Goal: Task Accomplishment & Management: Complete application form

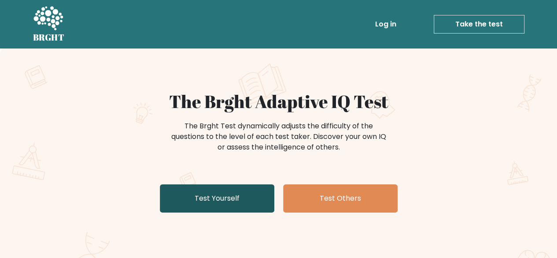
click at [238, 204] on link "Test Yourself" at bounding box center [217, 198] width 115 height 28
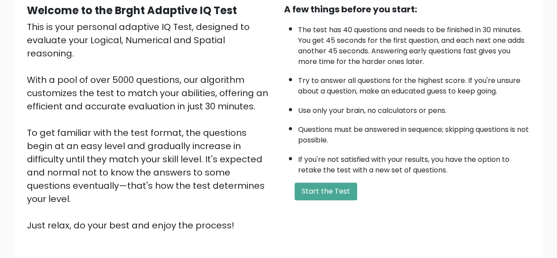
scroll to position [145, 0]
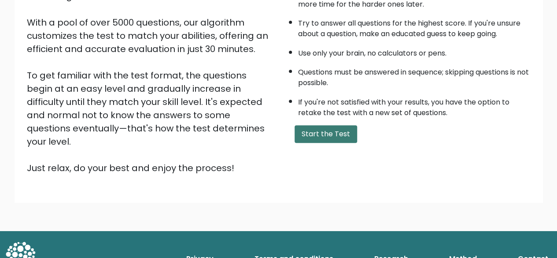
click at [317, 130] on button "Start the Test" at bounding box center [326, 134] width 63 height 18
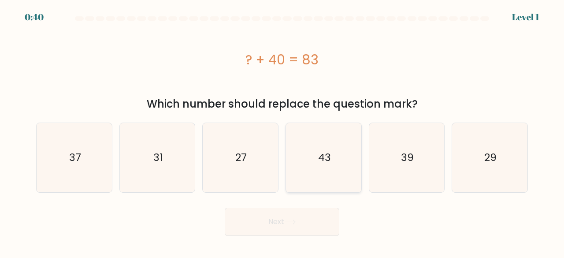
click at [318, 156] on text "43" at bounding box center [324, 157] width 13 height 15
click at [282, 131] on input "d. 43" at bounding box center [282, 130] width 0 height 2
radio input "true"
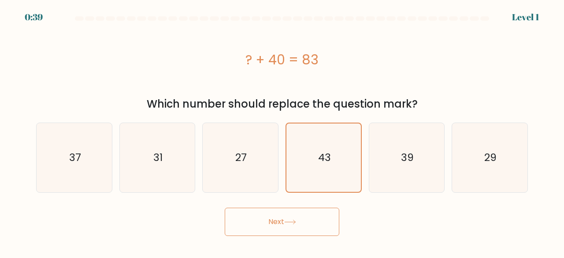
click at [294, 228] on button "Next" at bounding box center [282, 221] width 115 height 28
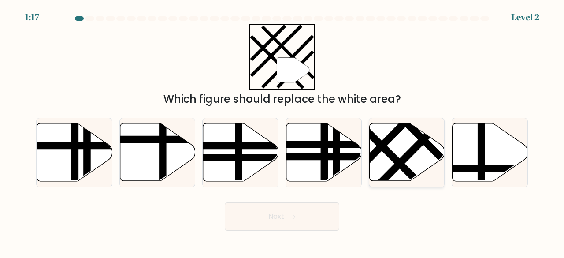
click at [401, 149] on icon at bounding box center [406, 152] width 75 height 58
click at [282, 131] on input "e." at bounding box center [282, 130] width 0 height 2
radio input "true"
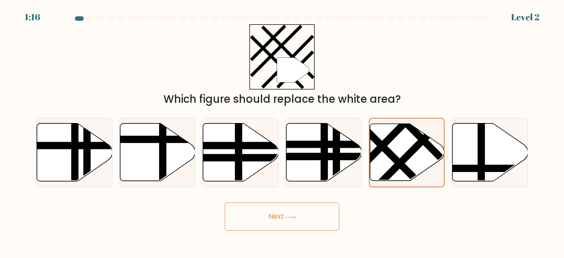
click at [268, 218] on button "Next" at bounding box center [282, 216] width 115 height 28
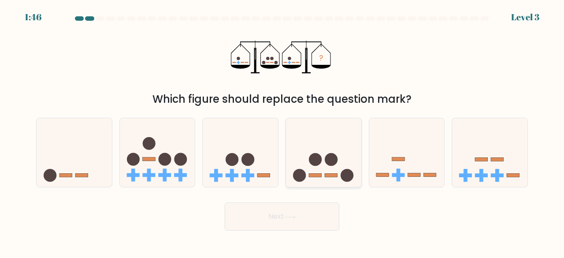
click at [330, 145] on icon at bounding box center [323, 152] width 75 height 62
click at [282, 131] on input "d." at bounding box center [282, 130] width 0 height 2
radio input "true"
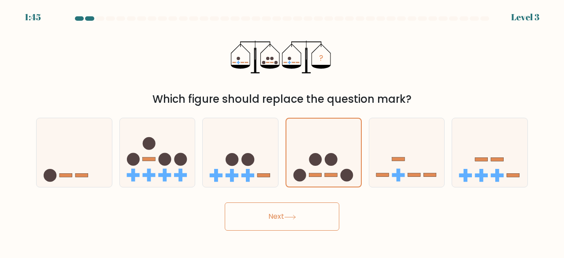
click at [292, 221] on button "Next" at bounding box center [282, 216] width 115 height 28
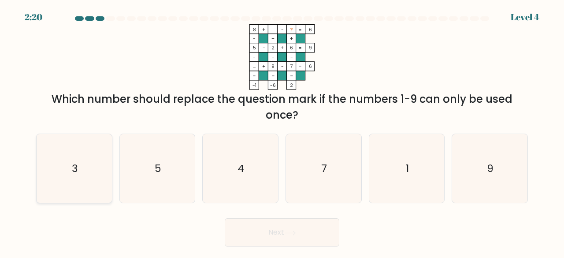
click at [100, 167] on icon "3" at bounding box center [74, 168] width 69 height 69
click at [282, 131] on input "a. 3" at bounding box center [282, 130] width 0 height 2
radio input "true"
click at [273, 230] on button "Next" at bounding box center [282, 232] width 115 height 28
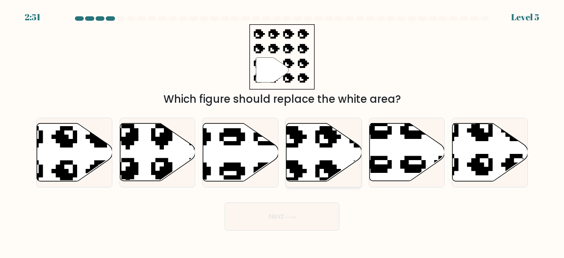
click at [319, 169] on icon at bounding box center [345, 120] width 128 height 124
click at [282, 131] on input "d." at bounding box center [282, 130] width 0 height 2
radio input "true"
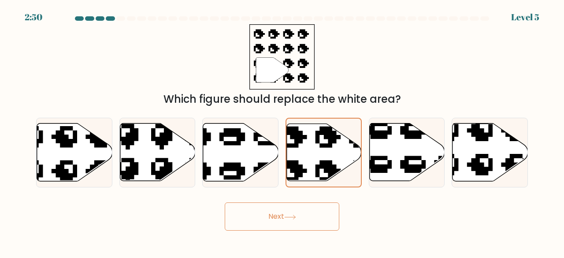
click at [306, 223] on button "Next" at bounding box center [282, 216] width 115 height 28
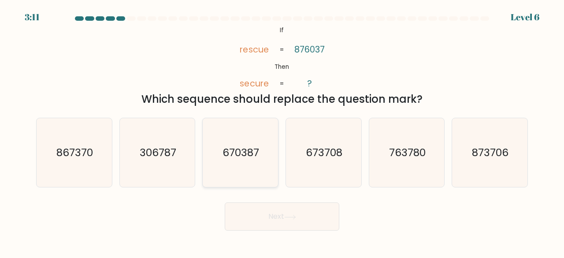
click at [239, 170] on icon "670387" at bounding box center [240, 152] width 69 height 69
click at [282, 131] on input "c. 670387" at bounding box center [282, 130] width 0 height 2
radio input "true"
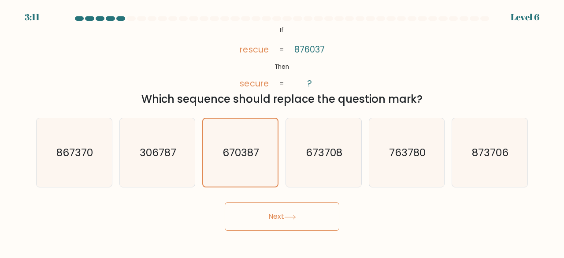
click at [278, 226] on button "Next" at bounding box center [282, 216] width 115 height 28
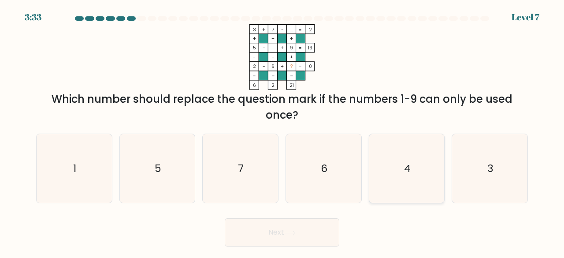
click at [402, 169] on icon "4" at bounding box center [406, 168] width 69 height 69
click at [282, 131] on input "e. 4" at bounding box center [282, 130] width 0 height 2
radio input "true"
click at [304, 232] on button "Next" at bounding box center [282, 232] width 115 height 28
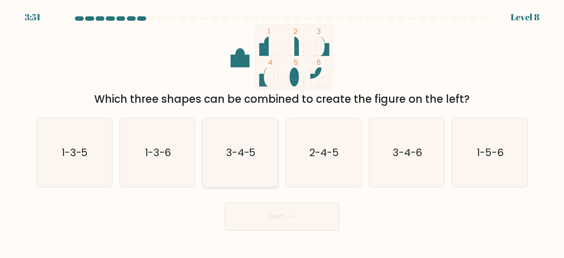
click at [242, 159] on icon "3-4-5" at bounding box center [240, 152] width 69 height 69
click at [282, 131] on input "c. 3-4-5" at bounding box center [282, 130] width 0 height 2
radio input "true"
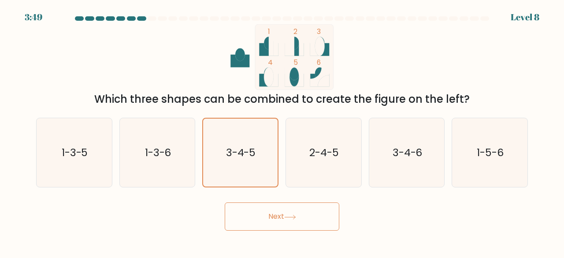
click at [268, 217] on button "Next" at bounding box center [282, 216] width 115 height 28
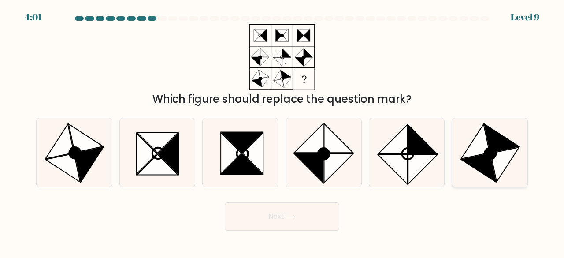
click at [490, 163] on icon at bounding box center [478, 167] width 35 height 29
click at [282, 131] on input "f." at bounding box center [282, 130] width 0 height 2
radio input "true"
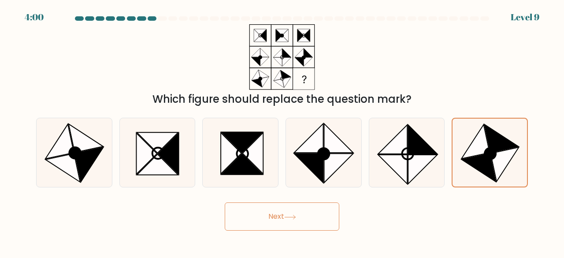
click at [270, 216] on button "Next" at bounding box center [282, 216] width 115 height 28
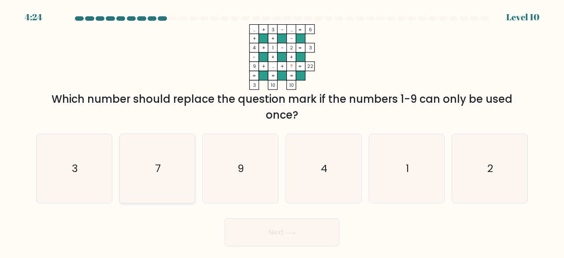
click at [168, 162] on icon "7" at bounding box center [157, 168] width 69 height 69
click at [282, 131] on input "b. 7" at bounding box center [282, 130] width 0 height 2
radio input "true"
click at [262, 234] on button "Next" at bounding box center [282, 232] width 115 height 28
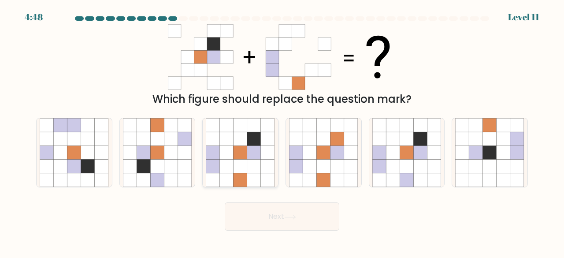
click at [234, 180] on icon at bounding box center [240, 180] width 14 height 14
click at [282, 131] on input "c." at bounding box center [282, 130] width 0 height 2
radio input "true"
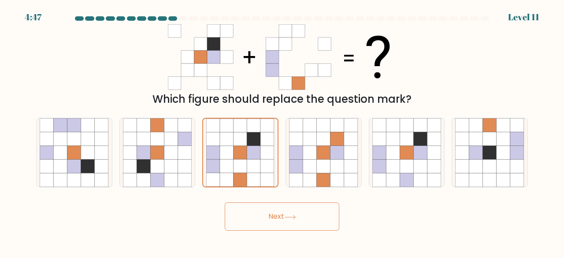
click at [285, 218] on button "Next" at bounding box center [282, 216] width 115 height 28
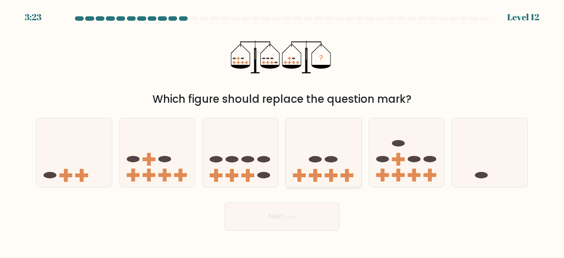
click at [331, 163] on icon at bounding box center [323, 152] width 75 height 62
click at [282, 131] on input "d." at bounding box center [282, 130] width 0 height 2
radio input "true"
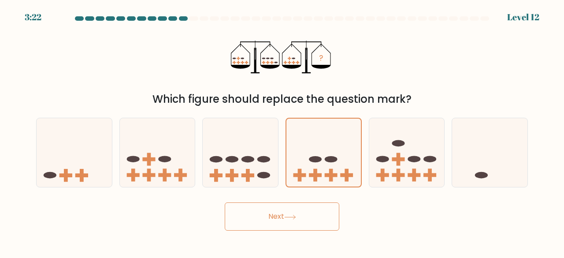
click at [286, 221] on button "Next" at bounding box center [282, 216] width 115 height 28
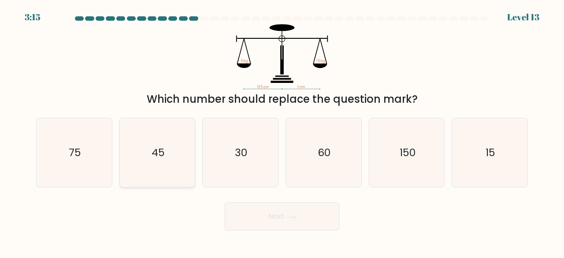
click at [151, 136] on icon "45" at bounding box center [157, 152] width 69 height 69
click at [282, 131] on input "b. 45" at bounding box center [282, 130] width 0 height 2
radio input "true"
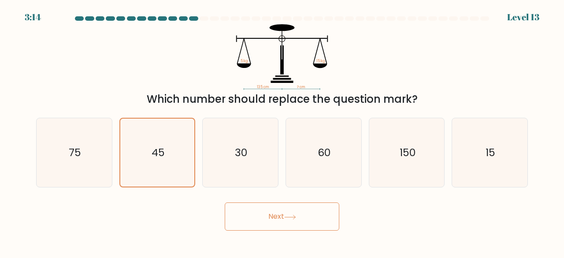
click at [260, 215] on button "Next" at bounding box center [282, 216] width 115 height 28
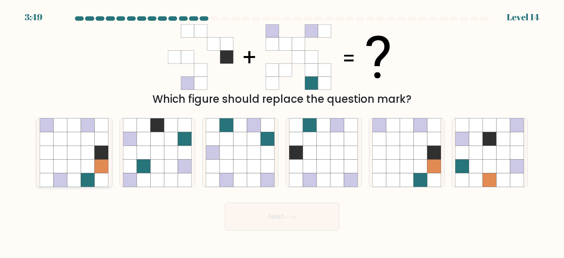
click at [80, 161] on icon at bounding box center [74, 166] width 14 height 14
click at [282, 131] on input "a." at bounding box center [282, 130] width 0 height 2
radio input "true"
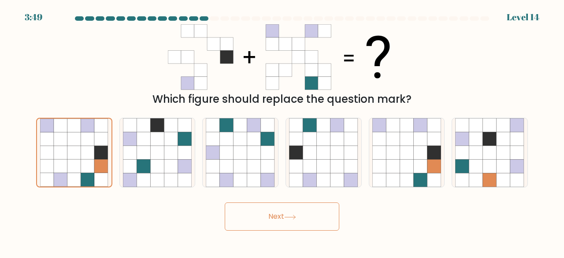
click at [269, 215] on button "Next" at bounding box center [282, 216] width 115 height 28
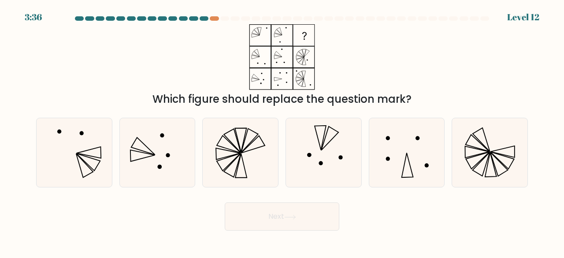
click at [436, 68] on div "Which figure should replace the question mark?" at bounding box center [282, 65] width 502 height 83
click at [431, 50] on div "Which figure should replace the question mark?" at bounding box center [282, 65] width 502 height 83
click at [249, 152] on icon at bounding box center [240, 152] width 69 height 69
click at [282, 131] on input "c." at bounding box center [282, 130] width 0 height 2
radio input "true"
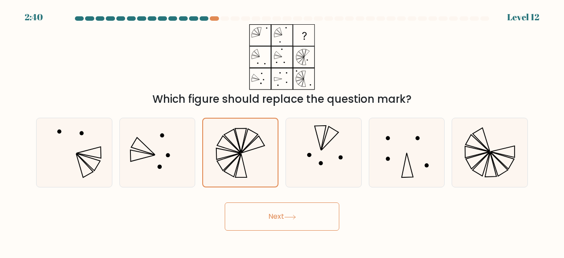
click at [269, 223] on button "Next" at bounding box center [282, 216] width 115 height 28
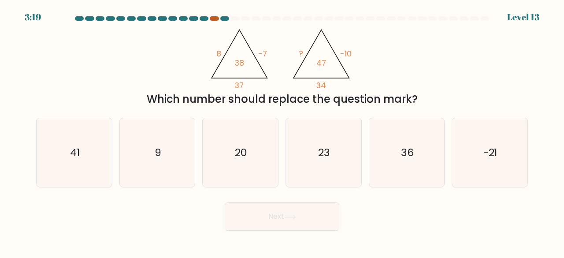
click at [213, 19] on div at bounding box center [214, 18] width 9 height 4
click at [215, 18] on div at bounding box center [214, 18] width 9 height 4
click at [214, 20] on div at bounding box center [214, 18] width 9 height 4
click at [322, 168] on icon "23" at bounding box center [323, 152] width 69 height 69
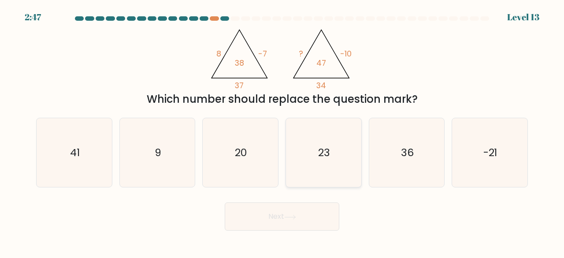
click at [282, 131] on input "d. 23" at bounding box center [282, 130] width 0 height 2
radio input "true"
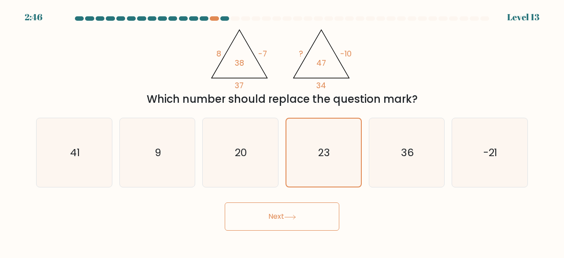
click at [300, 222] on button "Next" at bounding box center [282, 216] width 115 height 28
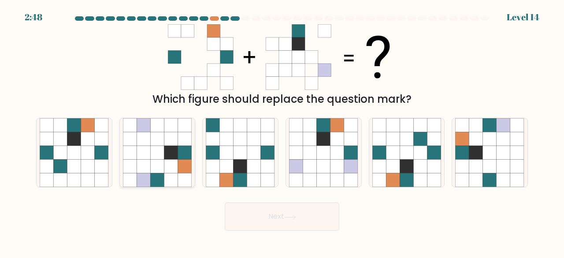
click at [150, 166] on icon at bounding box center [144, 166] width 14 height 14
click at [282, 131] on input "b." at bounding box center [282, 130] width 0 height 2
radio input "true"
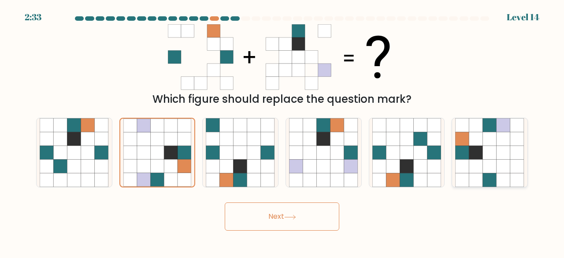
click at [493, 142] on icon at bounding box center [490, 139] width 14 height 14
click at [282, 131] on input "f." at bounding box center [282, 130] width 0 height 2
radio input "true"
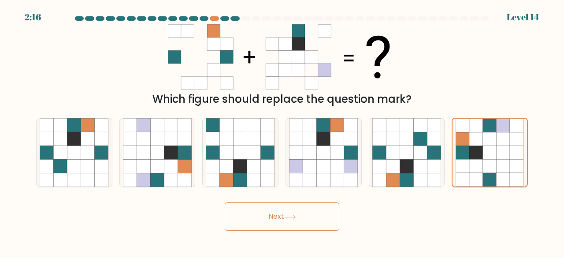
click at [263, 224] on button "Next" at bounding box center [282, 216] width 115 height 28
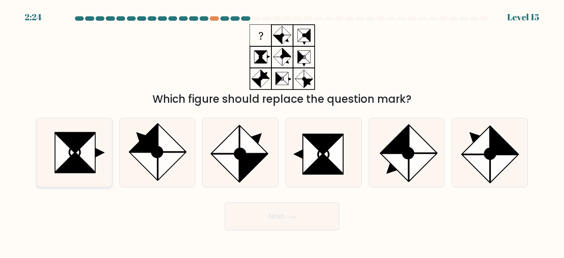
click at [89, 168] on icon at bounding box center [75, 162] width 39 height 19
click at [282, 131] on input "a." at bounding box center [282, 130] width 0 height 2
radio input "true"
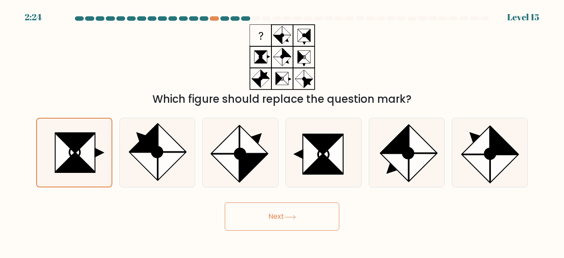
click at [277, 218] on button "Next" at bounding box center [282, 216] width 115 height 28
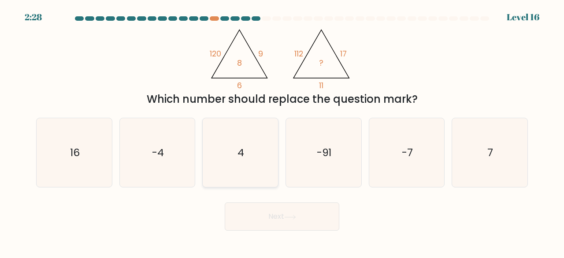
click at [225, 155] on icon "4" at bounding box center [240, 152] width 69 height 69
click at [282, 131] on input "c. 4" at bounding box center [282, 130] width 0 height 2
radio input "true"
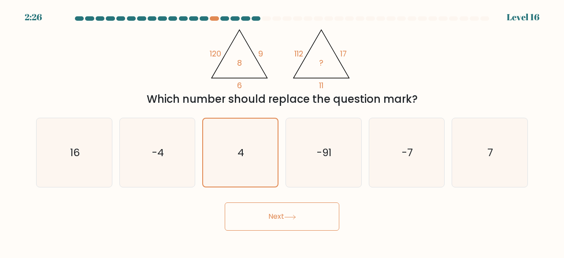
click at [293, 218] on icon at bounding box center [290, 217] width 12 height 5
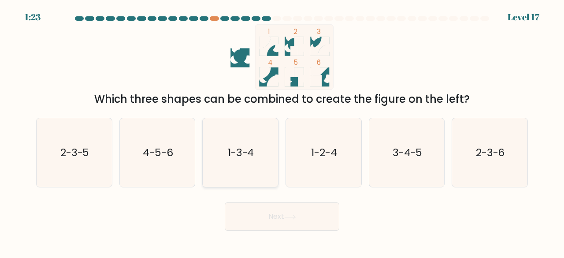
click at [224, 153] on icon "1-3-4" at bounding box center [240, 152] width 69 height 69
click at [282, 131] on input "c. 1-3-4" at bounding box center [282, 130] width 0 height 2
radio input "true"
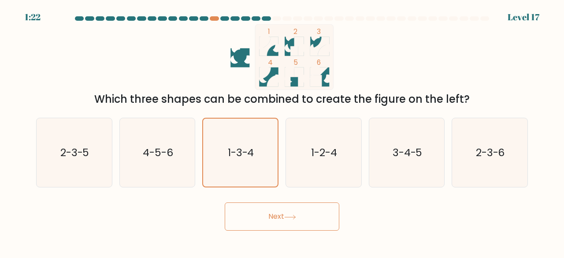
click at [274, 222] on button "Next" at bounding box center [282, 216] width 115 height 28
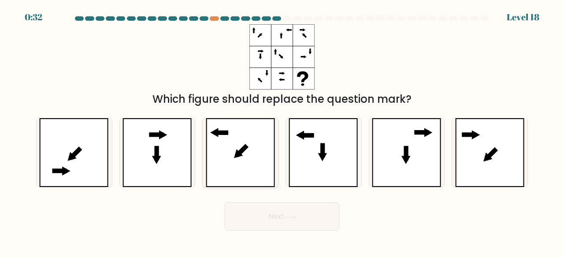
click at [249, 156] on icon at bounding box center [241, 152] width 70 height 69
click at [282, 131] on input "c." at bounding box center [282, 130] width 0 height 2
radio input "true"
click at [278, 226] on button "Next" at bounding box center [282, 216] width 115 height 28
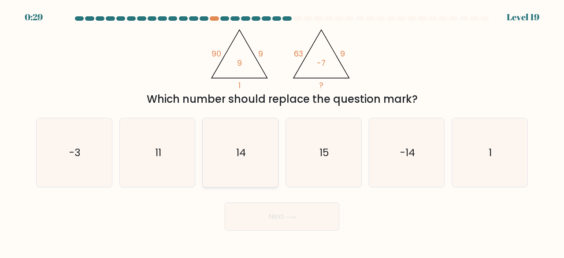
click at [236, 153] on icon "14" at bounding box center [240, 152] width 69 height 69
click at [282, 131] on input "c. 14" at bounding box center [282, 130] width 0 height 2
radio input "true"
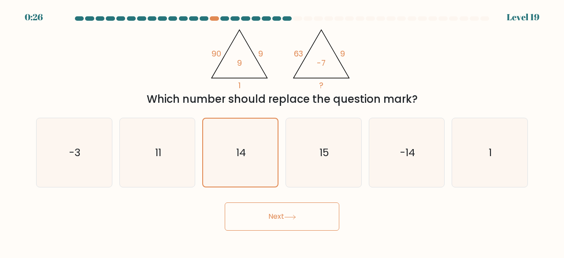
click at [293, 215] on icon at bounding box center [290, 217] width 12 height 5
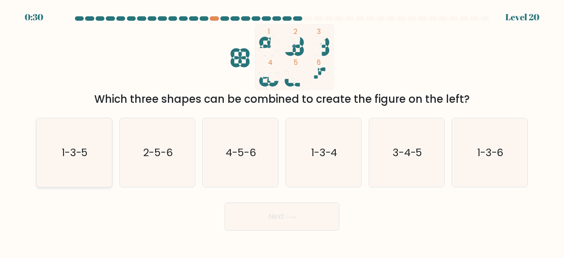
click at [67, 153] on text "1-3-5" at bounding box center [75, 152] width 26 height 15
click at [282, 131] on input "a. 1-3-5" at bounding box center [282, 130] width 0 height 2
radio input "true"
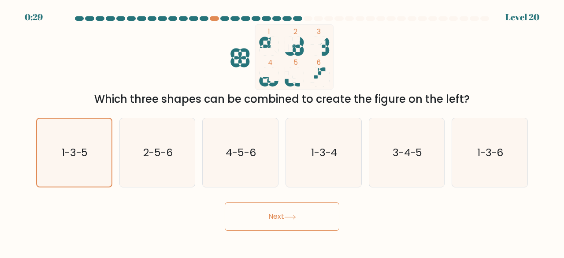
click at [305, 219] on button "Next" at bounding box center [282, 216] width 115 height 28
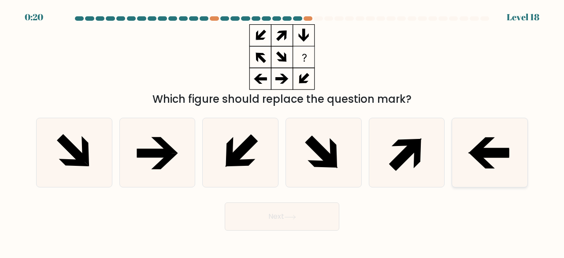
click at [500, 146] on icon at bounding box center [489, 152] width 69 height 69
click at [282, 131] on input "f." at bounding box center [282, 130] width 0 height 2
radio input "true"
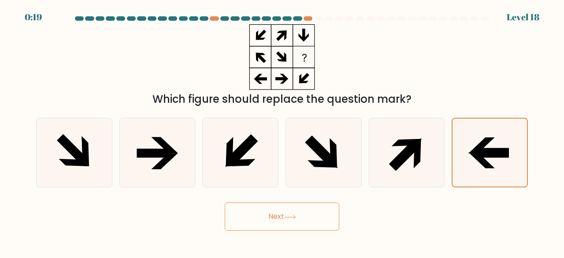
click at [281, 217] on button "Next" at bounding box center [282, 216] width 115 height 28
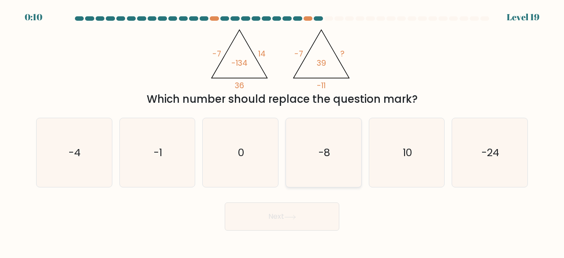
click at [313, 161] on icon "-8" at bounding box center [323, 152] width 69 height 69
click at [282, 131] on input "d. -8" at bounding box center [282, 130] width 0 height 2
radio input "true"
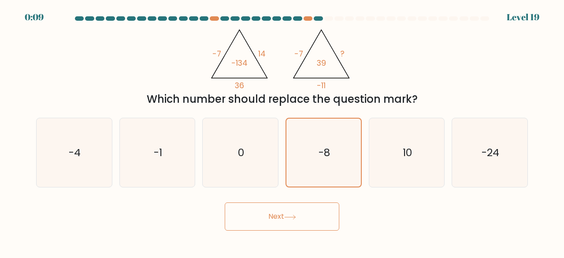
click at [291, 216] on icon at bounding box center [290, 217] width 12 height 5
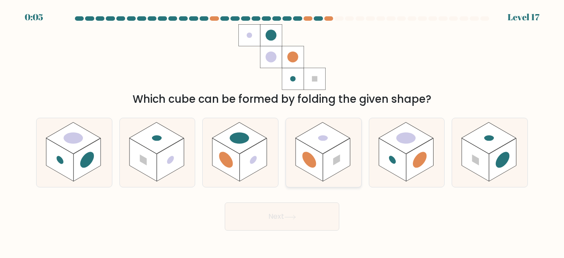
click at [317, 160] on rect at bounding box center [309, 159] width 27 height 43
click at [282, 131] on input "d." at bounding box center [282, 130] width 0 height 2
radio input "true"
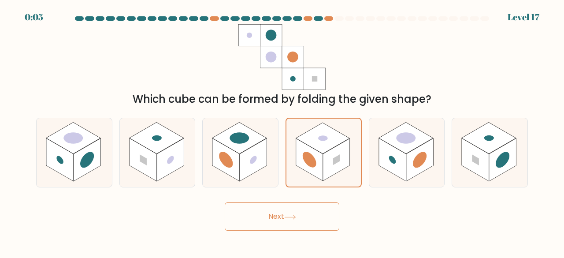
click at [288, 219] on button "Next" at bounding box center [282, 216] width 115 height 28
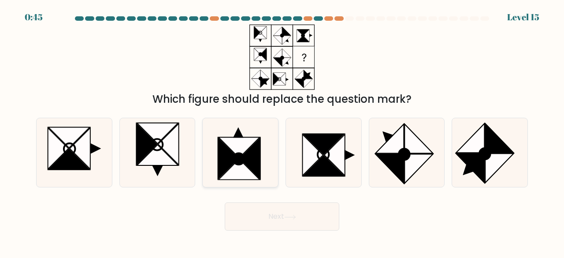
click at [249, 162] on icon at bounding box center [250, 158] width 21 height 41
click at [282, 131] on input "c." at bounding box center [282, 130] width 0 height 2
radio input "true"
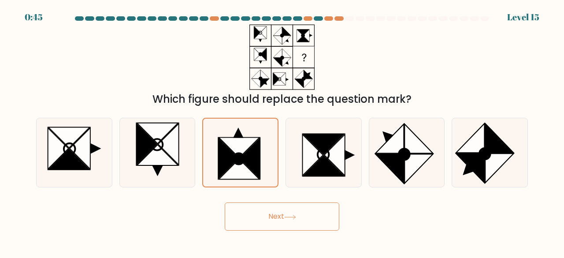
click at [296, 227] on button "Next" at bounding box center [282, 216] width 115 height 28
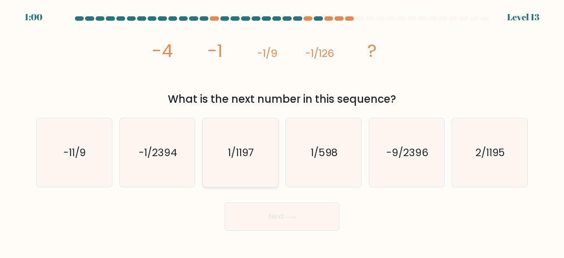
click at [248, 158] on text "1/1197" at bounding box center [241, 152] width 26 height 15
click at [282, 131] on input "c. 1/1197" at bounding box center [282, 130] width 0 height 2
radio input "true"
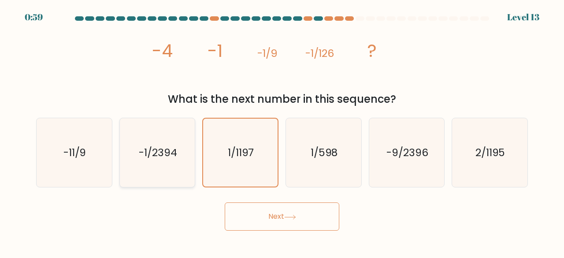
click at [154, 151] on text "-1/2394" at bounding box center [158, 152] width 38 height 15
click at [282, 131] on input "b. -1/2394" at bounding box center [282, 130] width 0 height 2
radio input "true"
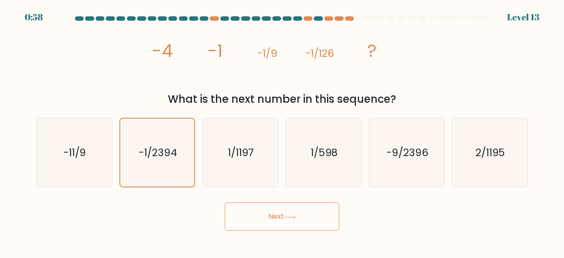
click at [272, 215] on button "Next" at bounding box center [282, 216] width 115 height 28
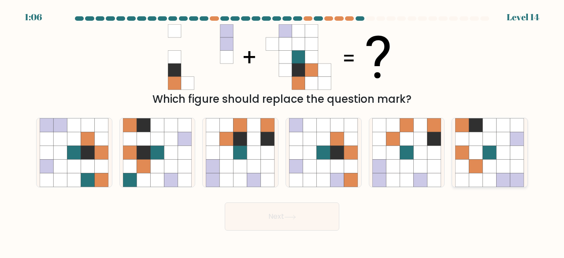
click at [486, 166] on icon at bounding box center [490, 166] width 14 height 14
click at [282, 131] on input "f." at bounding box center [282, 130] width 0 height 2
radio input "true"
click at [314, 206] on button "Next" at bounding box center [282, 216] width 115 height 28
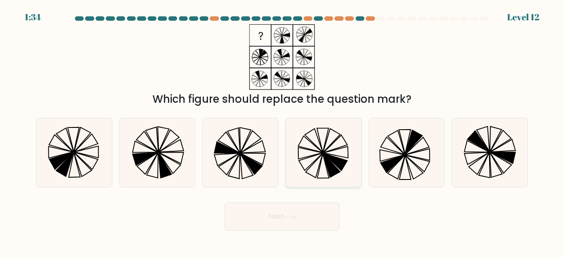
click at [334, 153] on icon at bounding box center [323, 152] width 69 height 69
click at [282, 131] on input "d." at bounding box center [282, 130] width 0 height 2
radio input "true"
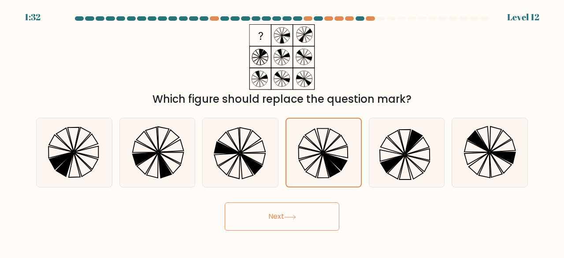
click at [313, 212] on button "Next" at bounding box center [282, 216] width 115 height 28
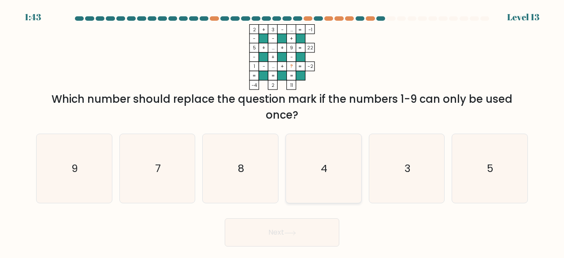
click at [348, 192] on icon "4" at bounding box center [323, 168] width 69 height 69
click at [282, 131] on input "d. 4" at bounding box center [282, 130] width 0 height 2
radio input "true"
click at [306, 237] on button "Next" at bounding box center [282, 232] width 115 height 28
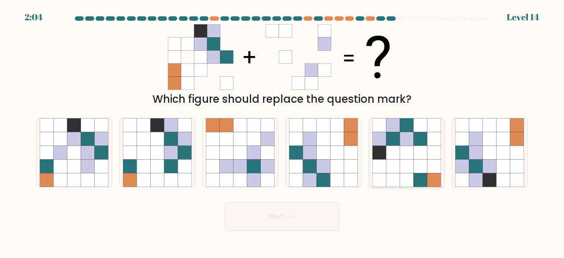
click at [411, 168] on icon at bounding box center [407, 166] width 14 height 14
click at [282, 131] on input "e." at bounding box center [282, 130] width 0 height 2
radio input "true"
click at [282, 212] on button "Next" at bounding box center [282, 216] width 115 height 28
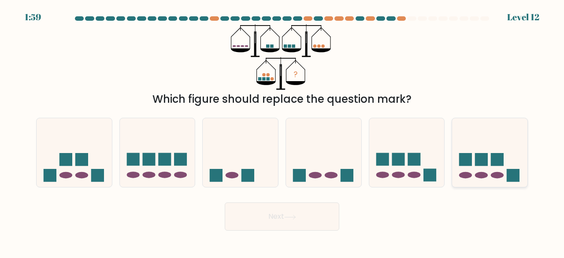
click at [500, 145] on icon at bounding box center [489, 152] width 75 height 62
click at [282, 131] on input "f." at bounding box center [282, 130] width 0 height 2
radio input "true"
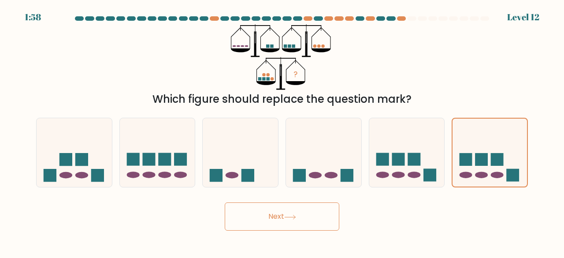
click at [309, 216] on button "Next" at bounding box center [282, 216] width 115 height 28
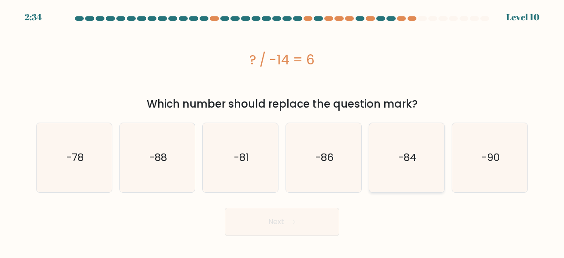
click at [407, 156] on text "-84" at bounding box center [407, 157] width 18 height 15
click at [282, 131] on input "e. -84" at bounding box center [282, 130] width 0 height 2
radio input "true"
click at [294, 220] on icon at bounding box center [290, 221] width 12 height 5
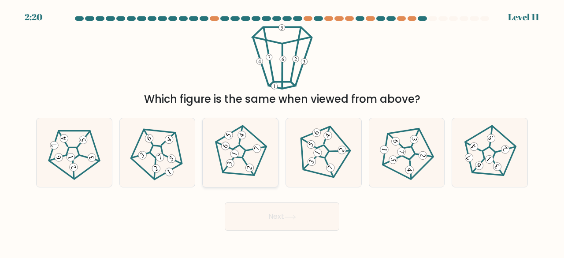
click at [248, 156] on icon at bounding box center [240, 152] width 55 height 55
click at [282, 131] on input "c." at bounding box center [282, 130] width 0 height 2
radio input "true"
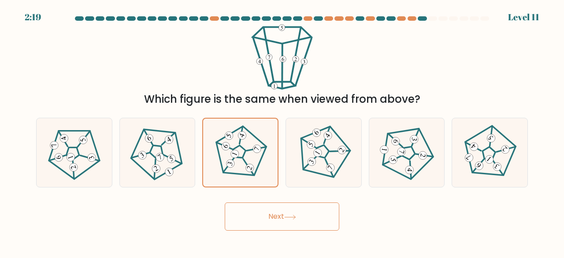
click at [288, 206] on button "Next" at bounding box center [282, 216] width 115 height 28
click at [292, 221] on button "Next" at bounding box center [282, 216] width 115 height 28
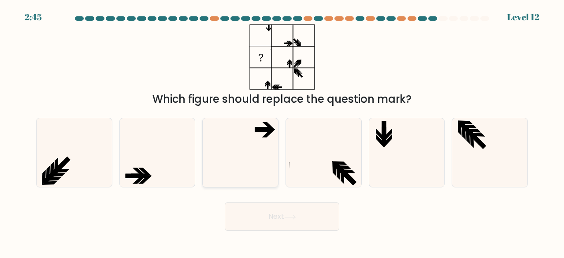
click at [241, 160] on icon at bounding box center [240, 152] width 69 height 69
click at [282, 131] on input "c." at bounding box center [282, 130] width 0 height 2
radio input "true"
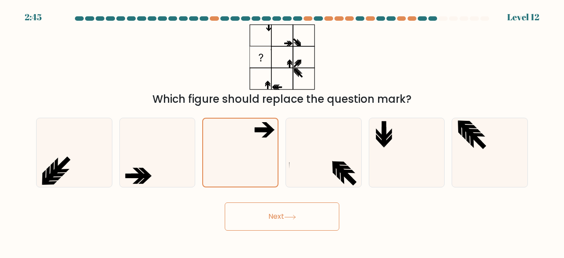
click at [277, 223] on button "Next" at bounding box center [282, 216] width 115 height 28
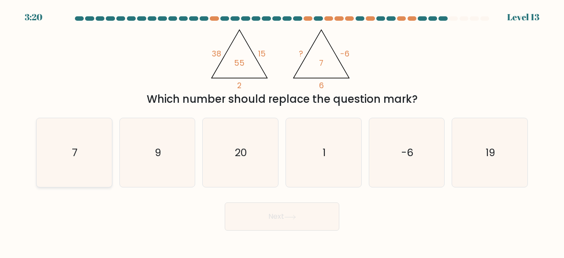
click at [68, 158] on icon "7" at bounding box center [74, 152] width 69 height 69
click at [282, 131] on input "a. 7" at bounding box center [282, 130] width 0 height 2
radio input "true"
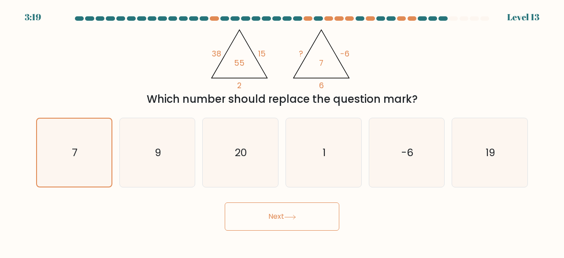
click at [308, 214] on button "Next" at bounding box center [282, 216] width 115 height 28
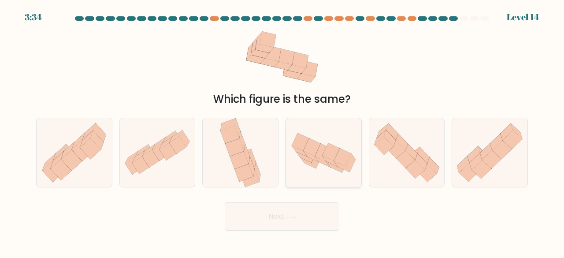
click at [345, 174] on icon at bounding box center [323, 152] width 75 height 49
click at [282, 131] on input "d." at bounding box center [282, 130] width 0 height 2
radio input "true"
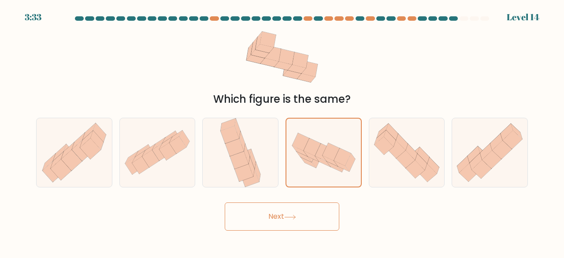
click at [311, 228] on button "Next" at bounding box center [282, 216] width 115 height 28
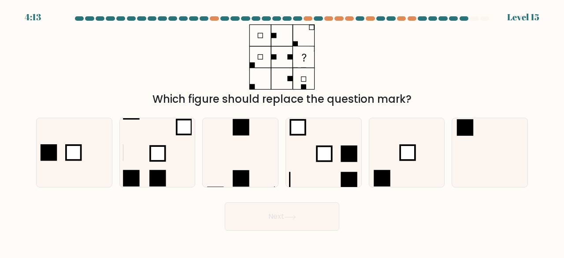
click at [319, 215] on button "Next" at bounding box center [282, 216] width 115 height 28
click at [144, 163] on icon at bounding box center [157, 152] width 69 height 69
click at [282, 131] on input "b." at bounding box center [282, 130] width 0 height 2
radio input "true"
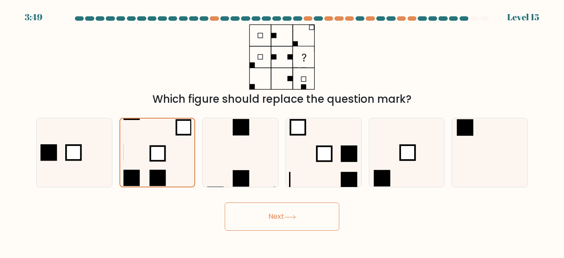
click at [278, 217] on button "Next" at bounding box center [282, 216] width 115 height 28
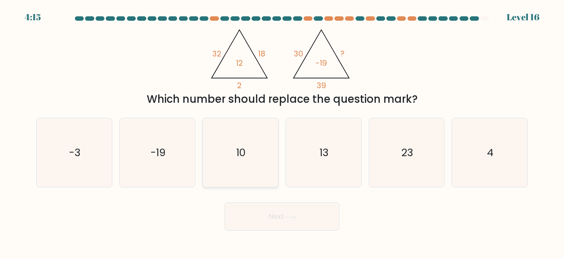
click at [207, 123] on icon "10" at bounding box center [240, 152] width 69 height 69
click at [282, 129] on input "c. 10" at bounding box center [282, 130] width 0 height 2
radio input "true"
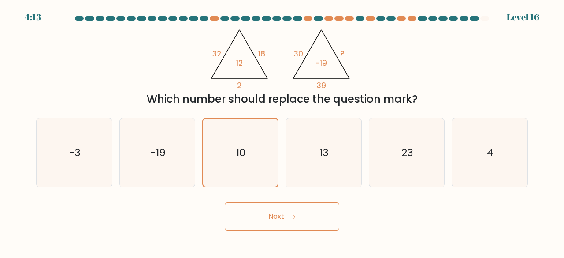
click at [281, 221] on button "Next" at bounding box center [282, 216] width 115 height 28
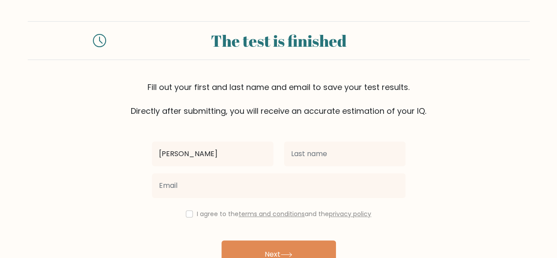
type input "[PERSON_NAME]"
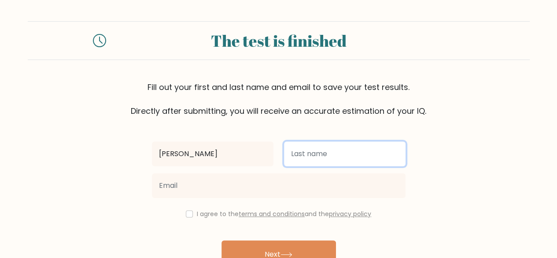
click at [356, 152] on input "text" at bounding box center [345, 153] width 122 height 25
type input "Dornala"
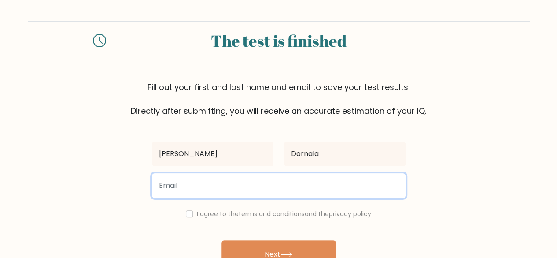
click at [307, 189] on input "email" at bounding box center [279, 185] width 254 height 25
type input "jishnu.dornala@gmail.com"
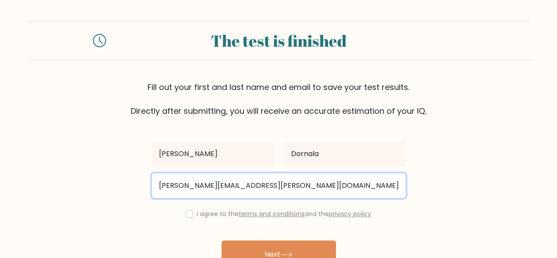
scroll to position [51, 0]
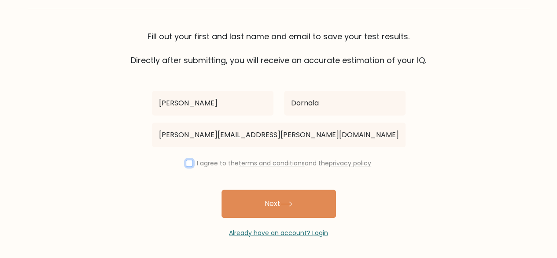
click at [186, 162] on input "checkbox" at bounding box center [189, 162] width 7 height 7
checkbox input "true"
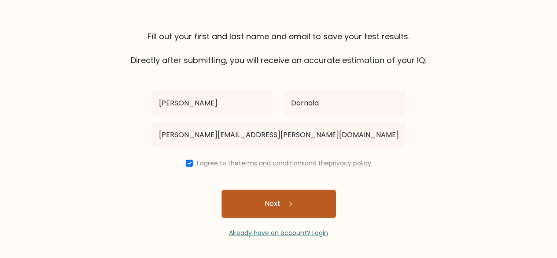
click at [307, 203] on button "Next" at bounding box center [279, 203] width 115 height 28
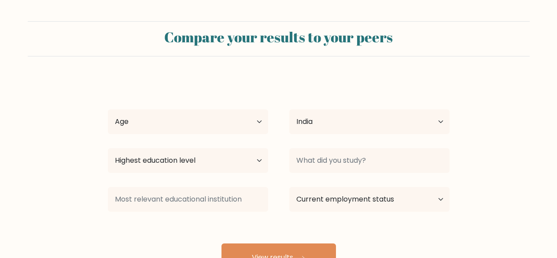
select select "IN"
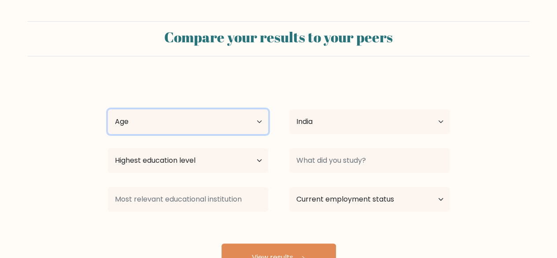
click at [239, 117] on select "Age Under 18 years old 18-24 years old 25-34 years old 35-44 years old 45-54 ye…" at bounding box center [188, 121] width 160 height 25
select select "min_18"
click at [108, 109] on select "Age Under 18 years old 18-24 years old 25-34 years old 35-44 years old 45-54 ye…" at bounding box center [188, 121] width 160 height 25
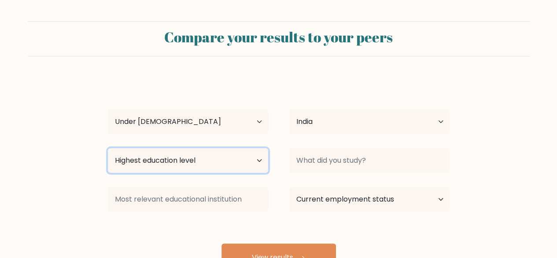
click at [207, 164] on select "Highest education level No schooling Primary Lower Secondary Upper Secondary Oc…" at bounding box center [188, 160] width 160 height 25
click at [108, 148] on select "Highest education level No schooling Primary Lower Secondary Upper Secondary Oc…" at bounding box center [188, 160] width 160 height 25
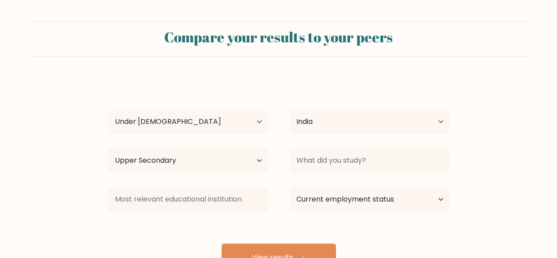
click at [60, 133] on form "Compare your results to your peers Jishnu Dornala Age Under 18 years old 18-24 …" at bounding box center [278, 146] width 557 height 250
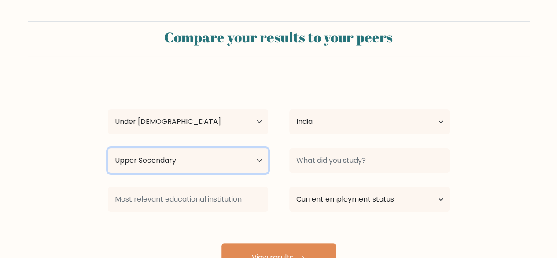
click at [188, 162] on select "Highest education level No schooling Primary Lower Secondary Upper Secondary Oc…" at bounding box center [188, 160] width 160 height 25
click at [186, 159] on select "Highest education level No schooling Primary Lower Secondary Upper Secondary Oc…" at bounding box center [188, 160] width 160 height 25
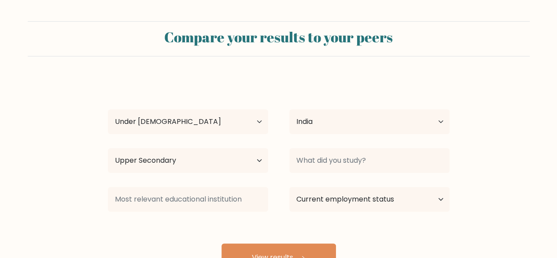
click at [61, 140] on form "Compare your results to your peers Jishnu Dornala Age Under 18 years old 18-24 …" at bounding box center [278, 146] width 557 height 250
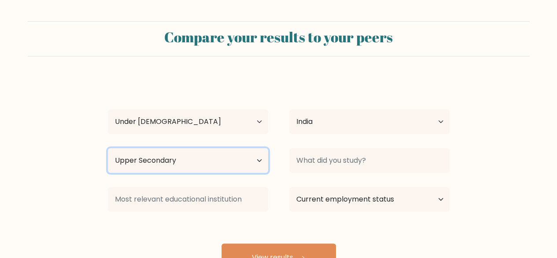
click at [182, 162] on select "Highest education level No schooling Primary Lower Secondary Upper Secondary Oc…" at bounding box center [188, 160] width 160 height 25
select select "lower_secondary"
click at [108, 148] on select "Highest education level No schooling Primary Lower Secondary Upper Secondary Oc…" at bounding box center [188, 160] width 160 height 25
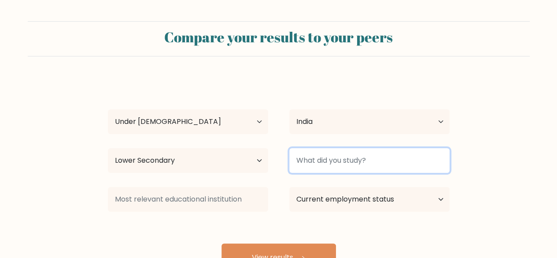
click at [341, 166] on input at bounding box center [369, 160] width 160 height 25
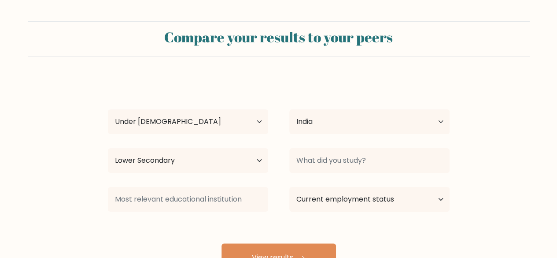
click at [361, 89] on div "Jishnu Dornala Age Under 18 years old 18-24 years old 25-34 years old 35-44 yea…" at bounding box center [279, 175] width 352 height 194
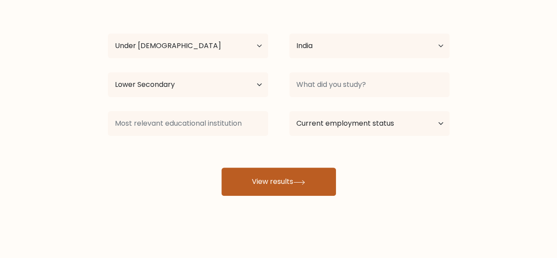
click at [291, 178] on button "View results" at bounding box center [279, 181] width 115 height 28
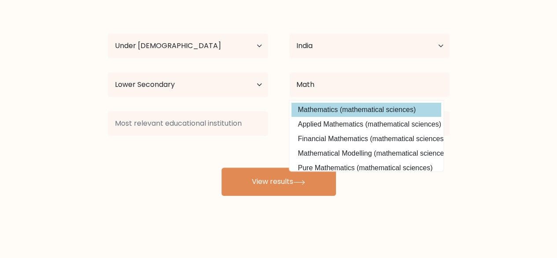
click at [368, 106] on div "Jishnu Dornala Age Under 18 years old 18-24 years old 25-34 years old 35-44 yea…" at bounding box center [279, 99] width 352 height 194
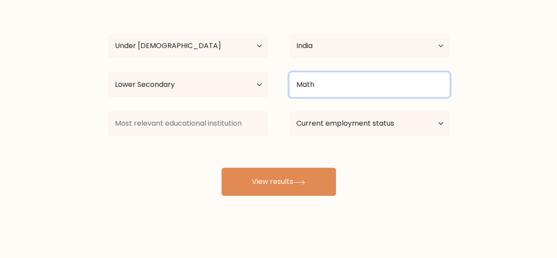
click at [326, 87] on input "Math" at bounding box center [369, 84] width 160 height 25
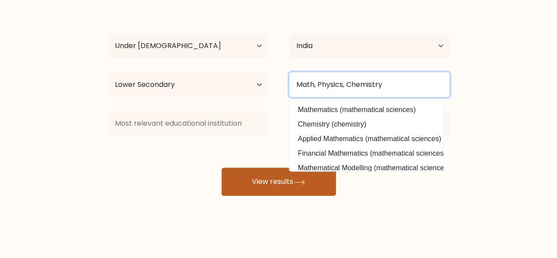
type input "Math, Physics, Chemistry"
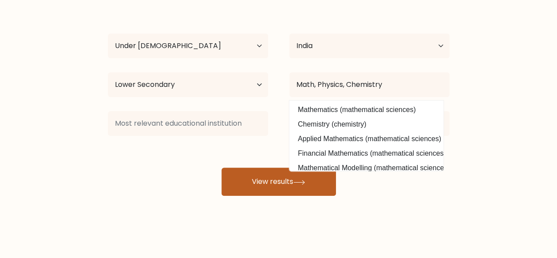
click at [252, 179] on button "View results" at bounding box center [279, 181] width 115 height 28
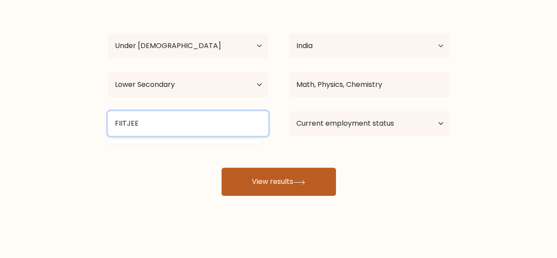
type input "FIITJEE"
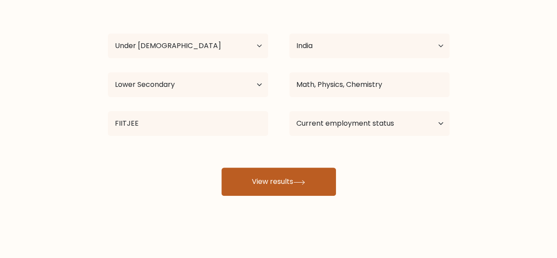
click at [258, 182] on button "View results" at bounding box center [279, 181] width 115 height 28
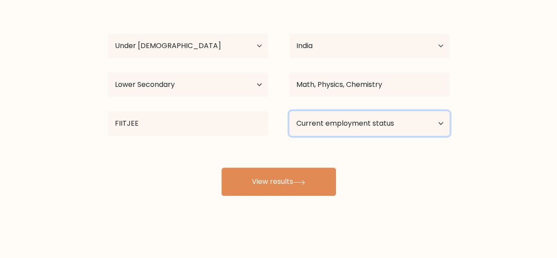
click at [367, 119] on select "Current employment status Employed Student Retired Other / prefer not to answer" at bounding box center [369, 123] width 160 height 25
select select "student"
click at [289, 111] on select "Current employment status Employed Student Retired Other / prefer not to answer" at bounding box center [369, 123] width 160 height 25
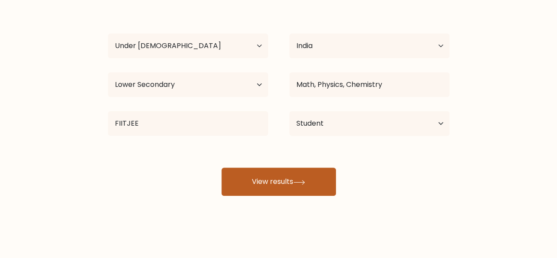
click at [275, 185] on button "View results" at bounding box center [279, 181] width 115 height 28
